Goal: Obtain resource: Obtain resource

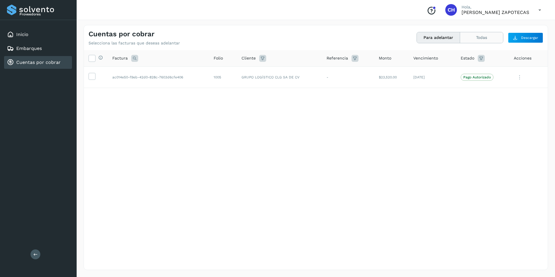
click at [493, 37] on button "Todas" at bounding box center [481, 37] width 43 height 11
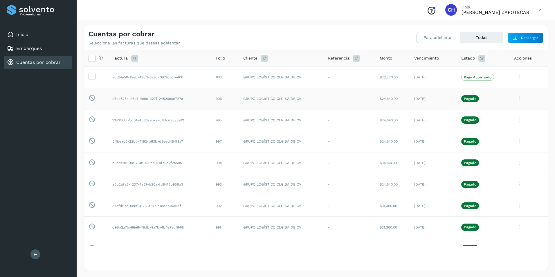
click at [515, 97] on icon at bounding box center [520, 99] width 12 height 12
click at [509, 117] on button "Ver Detalle" at bounding box center [508, 112] width 69 height 11
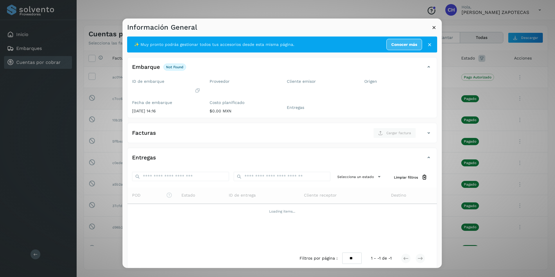
click at [434, 28] on icon at bounding box center [434, 27] width 6 height 6
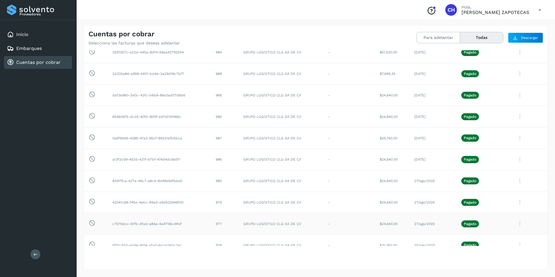
scroll to position [206, 0]
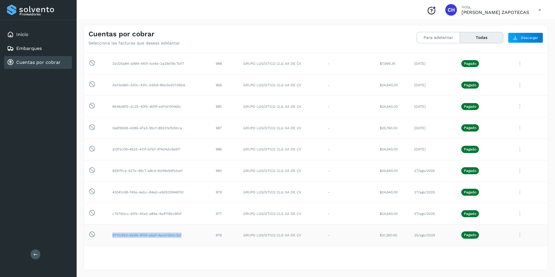
drag, startPoint x: 111, startPoint y: 234, endPoint x: 190, endPoint y: 235, distance: 78.7
click at [190, 235] on td "9711c93d-eb94-4f04-a5af-4ace136dc3e1" at bounding box center [159, 234] width 103 height 21
copy td "9711c93d-eb94-4f04-a5af-4ace136dc3e1"
click at [516, 236] on icon at bounding box center [520, 235] width 12 height 12
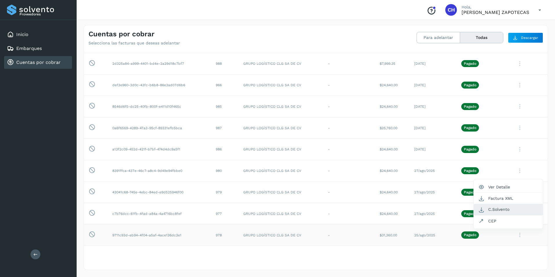
click at [499, 211] on button "C.Solvento" at bounding box center [508, 209] width 69 height 11
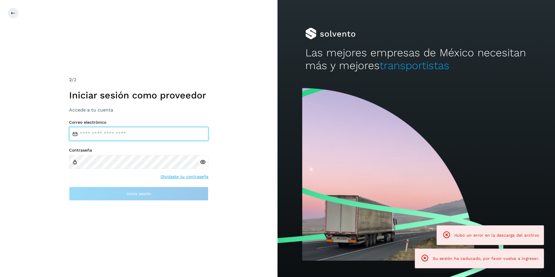
type input "**********"
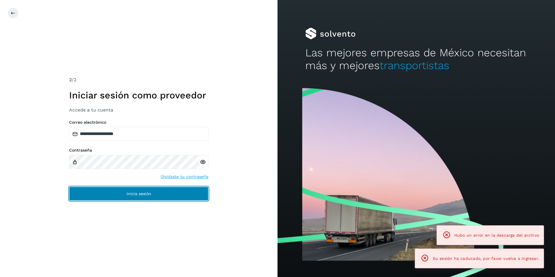
click at [147, 195] on span "Inicia sesión" at bounding box center [139, 194] width 25 height 4
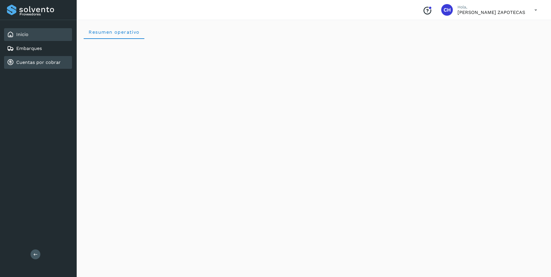
click at [30, 64] on link "Cuentas por cobrar" at bounding box center [38, 63] width 44 height 6
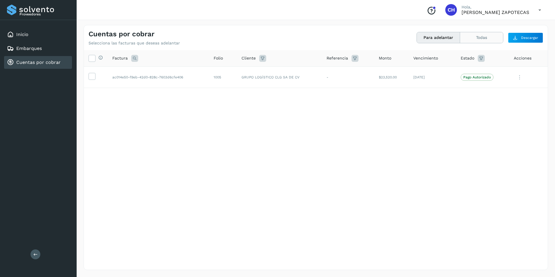
click at [478, 39] on button "Todas" at bounding box center [481, 37] width 43 height 11
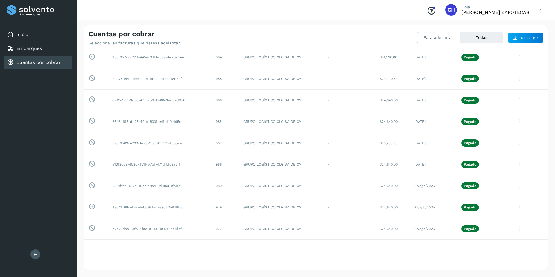
scroll to position [206, 0]
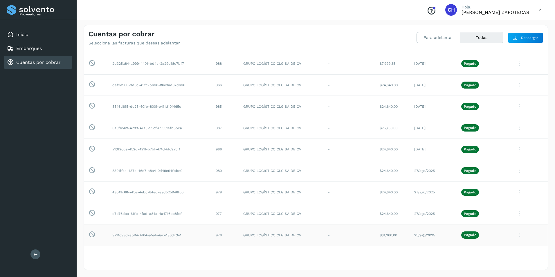
click at [516, 236] on icon at bounding box center [520, 235] width 12 height 12
click at [490, 209] on button "C.Solvento" at bounding box center [508, 209] width 69 height 11
click at [517, 217] on icon at bounding box center [520, 214] width 12 height 12
click at [496, 189] on button "C.Solvento" at bounding box center [508, 188] width 69 height 11
drag, startPoint x: 111, startPoint y: 213, endPoint x: 185, endPoint y: 215, distance: 73.8
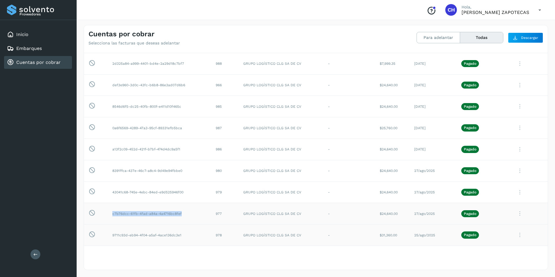
click at [185, 215] on td "c7b76dcc-61fb-4fad-a84a-4a4716bc8fef" at bounding box center [159, 213] width 103 height 21
copy td "c7b76dcc-61fb-4fad-a84a-4a4716bc8fef"
drag, startPoint x: 113, startPoint y: 193, endPoint x: 185, endPoint y: 197, distance: 71.8
click at [185, 197] on td "43041c68-745e-4ebc-84ed-e9d525946f00" at bounding box center [159, 192] width 103 height 21
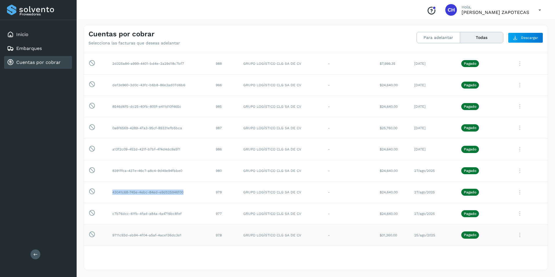
copy td "43041c68-745e-4ebc-84ed-e9d525946f00"
click at [517, 192] on icon at bounding box center [520, 192] width 12 height 12
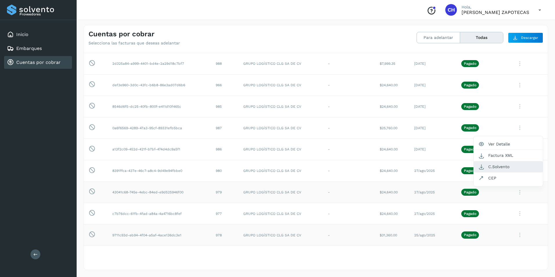
click at [498, 168] on button "C.Solvento" at bounding box center [508, 166] width 69 height 11
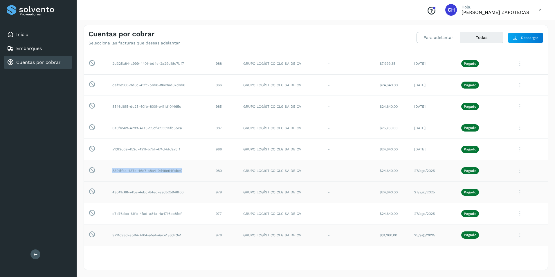
drag, startPoint x: 112, startPoint y: 172, endPoint x: 185, endPoint y: 172, distance: 72.3
click at [185, 172] on td "8391ffca-437e-46c7-a8c4-9d49e94fbbe0" at bounding box center [159, 170] width 103 height 21
copy td "8391ffca-437e-46c7-a8c4-9d49e94fbbe0"
click at [514, 171] on icon at bounding box center [520, 171] width 12 height 12
click at [499, 206] on button "C.Solvento" at bounding box center [508, 207] width 69 height 11
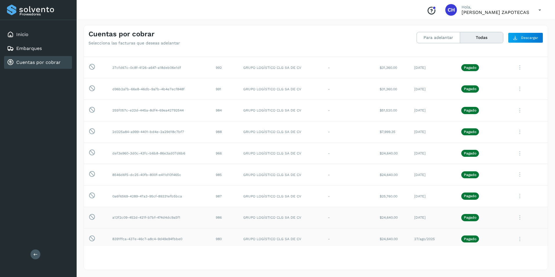
scroll to position [148, 0]
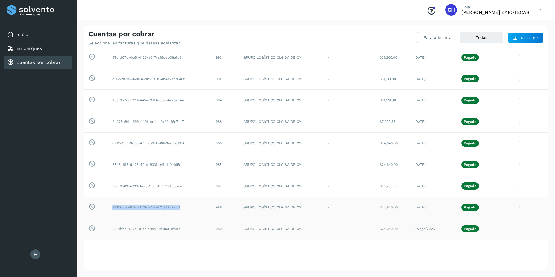
drag, startPoint x: 120, startPoint y: 207, endPoint x: 188, endPoint y: 208, distance: 68.0
click at [188, 208] on td "a13f2c09-452d-421f-b7bf-474d4dc9a5f1" at bounding box center [159, 207] width 103 height 21
copy td "a13f2c09-452d-421f-b7bf-474d4dc9a5f1"
click at [515, 208] on icon at bounding box center [520, 208] width 12 height 12
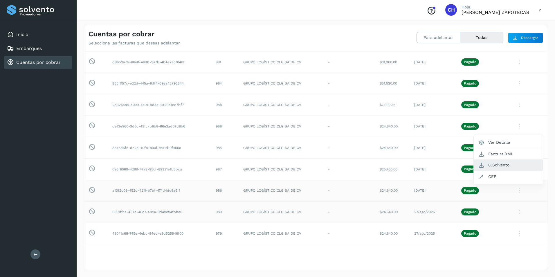
click at [496, 167] on button "C.Solvento" at bounding box center [508, 164] width 69 height 11
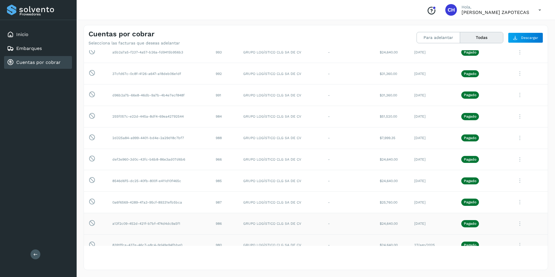
scroll to position [119, 0]
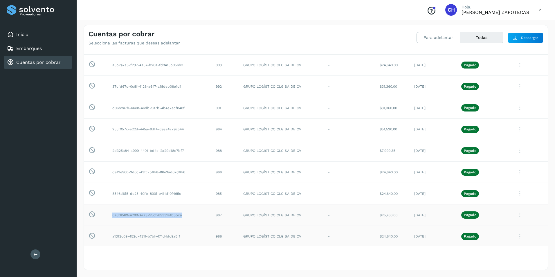
drag, startPoint x: 111, startPoint y: 216, endPoint x: 191, endPoint y: 220, distance: 79.7
click at [191, 220] on td "0a6f6569-4289-47a3-95cf-89331efb5bca" at bounding box center [159, 214] width 103 height 21
copy td "0a6f6569-4289-47a3-95cf-89331efb5bca"
click at [282, 37] on div "Cuentas por cobrar Selecciona las facturas que deseas adelantar" at bounding box center [202, 38] width 227 height 16
click at [516, 217] on icon at bounding box center [520, 215] width 12 height 12
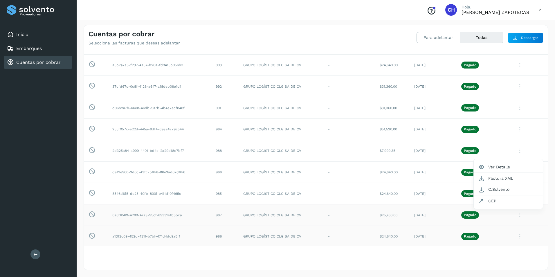
scroll to position [144, 0]
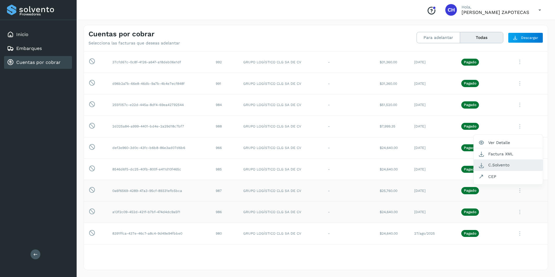
click at [499, 165] on button "C.Solvento" at bounding box center [508, 164] width 69 height 11
drag, startPoint x: 112, startPoint y: 170, endPoint x: 188, endPoint y: 170, distance: 76.7
click at [188, 170] on td "8546d6f5-dc25-40fb-800f-e411d10f465c" at bounding box center [159, 169] width 103 height 21
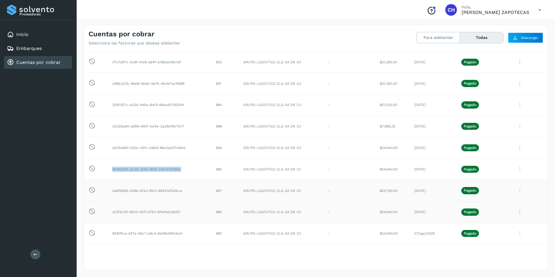
copy td "8546d6f5-dc25-40fb-800f-e411d10f465c"
click at [515, 172] on icon at bounding box center [520, 169] width 12 height 12
click at [494, 208] on button "C.Solvento" at bounding box center [508, 205] width 69 height 11
click at [113, 149] on td "def3e960-3d0c-43fc-b6b8-86e3ad07d6b6" at bounding box center [159, 147] width 103 height 21
click at [515, 150] on icon at bounding box center [520, 148] width 12 height 12
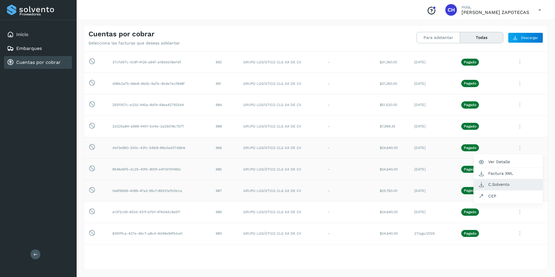
click at [502, 184] on button "C.Solvento" at bounding box center [508, 184] width 69 height 11
click at [110, 127] on td "2d325a84-a999-4401-bd4e-2a29d18c7bf7" at bounding box center [159, 126] width 103 height 21
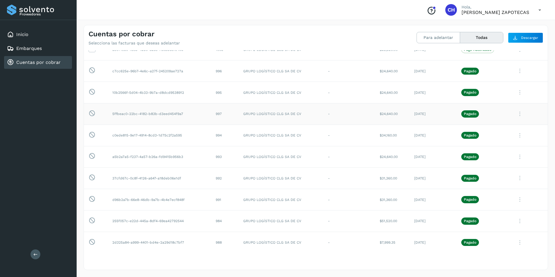
scroll to position [0, 0]
